Goal: Task Accomplishment & Management: Manage account settings

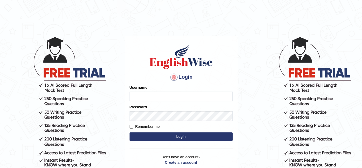
click at [333, 127] on body "Login Please fix the following errors: Username Password Remember me Login Don'…" at bounding box center [181, 102] width 362 height 168
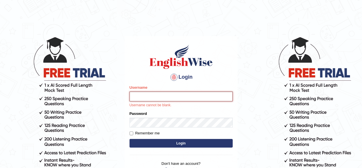
click at [164, 94] on input "Username" at bounding box center [180, 96] width 103 height 10
type input "m"
type input "naeemahmed"
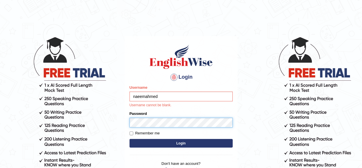
click at [147, 122] on form "Please fix the following errors: Username naeemahmed Username cannot be blank. …" at bounding box center [180, 116] width 103 height 64
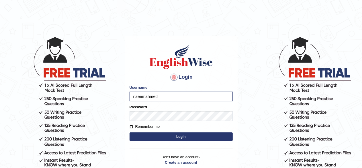
click at [131, 127] on input "Remember me" at bounding box center [131, 127] width 4 height 4
checkbox input "true"
click at [162, 134] on button "Login" at bounding box center [180, 136] width 103 height 9
